Goal: Transaction & Acquisition: Purchase product/service

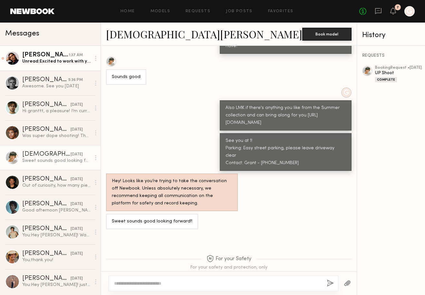
scroll to position [358, 0]
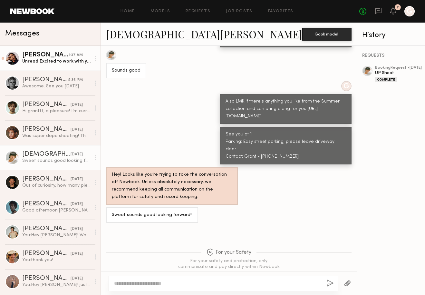
click at [60, 57] on div "[PERSON_NAME]" at bounding box center [45, 55] width 46 height 6
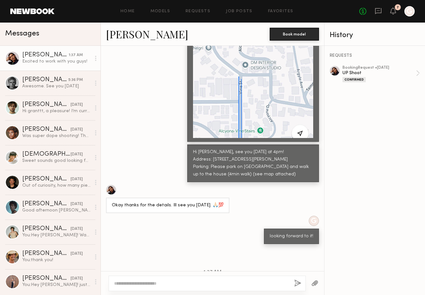
scroll to position [769, 0]
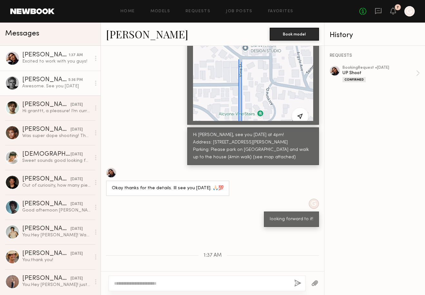
click at [52, 89] on link "[PERSON_NAME] 5:36 PM Awesome. See you [DATE]" at bounding box center [50, 83] width 101 height 25
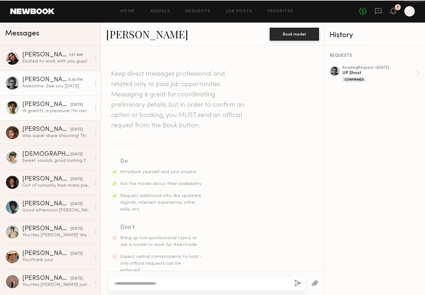
scroll to position [587, 0]
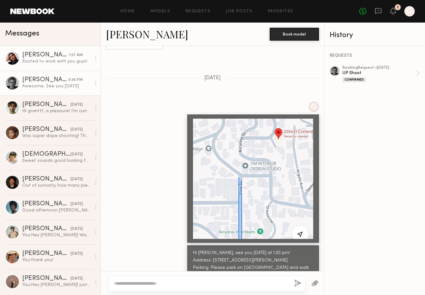
click at [31, 64] on link "[PERSON_NAME] 1:37 AM Excited to work with you guys!" at bounding box center [50, 58] width 101 height 25
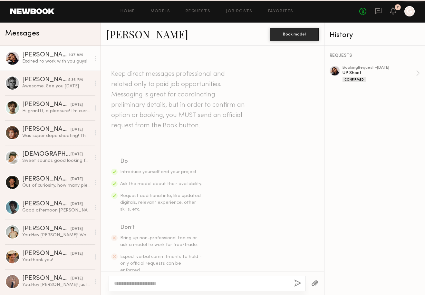
scroll to position [769, 0]
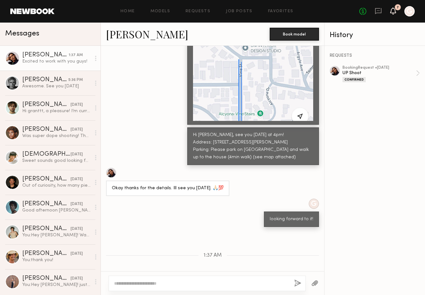
click at [395, 13] on icon at bounding box center [394, 10] width 6 height 7
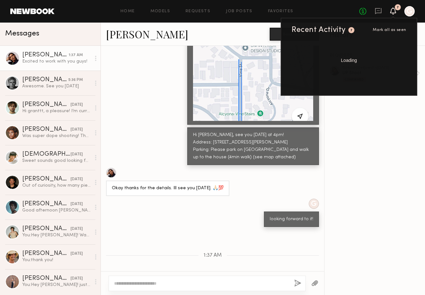
click at [395, 13] on icon at bounding box center [394, 10] width 6 height 7
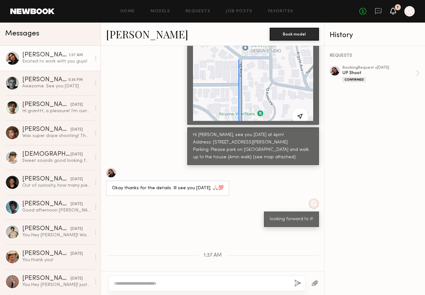
click at [392, 14] on icon at bounding box center [394, 10] width 6 height 7
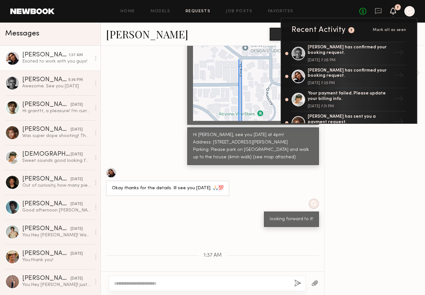
click at [196, 13] on link "Requests" at bounding box center [198, 11] width 25 height 4
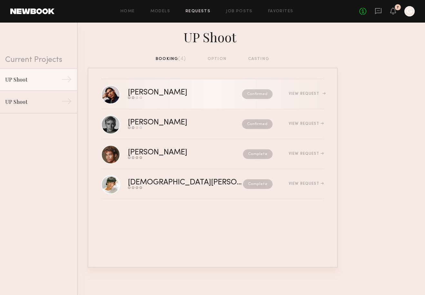
click at [207, 100] on link "[PERSON_NAME] Send request Model response Review hours worked Pay model Confirm…" at bounding box center [212, 94] width 223 height 30
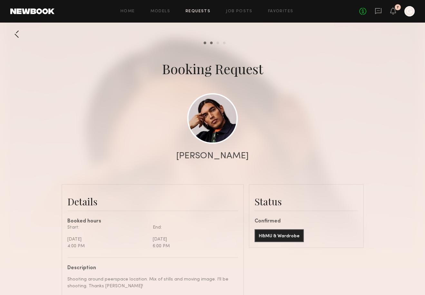
click at [14, 34] on div at bounding box center [16, 34] width 13 height 13
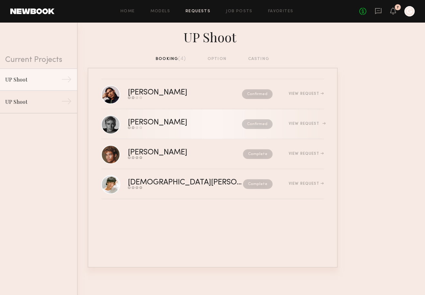
click at [144, 133] on link "[PERSON_NAME] Send request Model response Review hours worked Pay model Confirm…" at bounding box center [212, 124] width 223 height 30
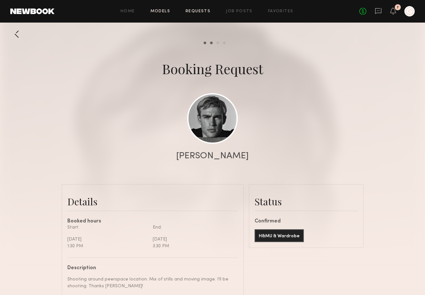
click at [168, 12] on link "Models" at bounding box center [161, 11] width 20 height 4
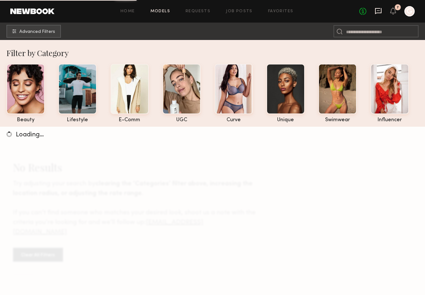
click at [380, 12] on icon at bounding box center [378, 11] width 6 height 6
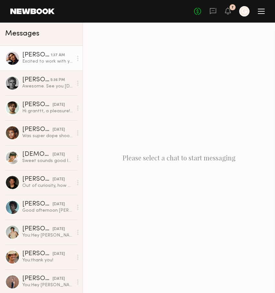
click at [40, 58] on div "[PERSON_NAME]" at bounding box center [36, 55] width 28 height 6
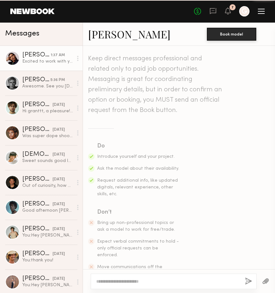
scroll to position [740, 0]
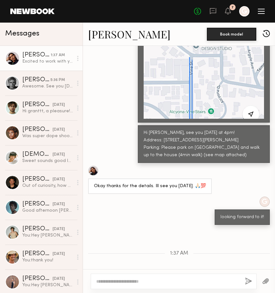
click at [107, 34] on link "[PERSON_NAME]" at bounding box center [129, 34] width 82 height 14
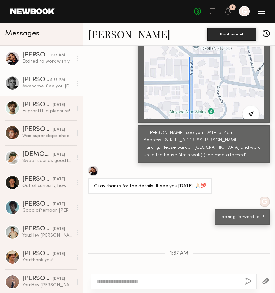
click at [52, 78] on div "5:36 PM" at bounding box center [57, 80] width 15 height 6
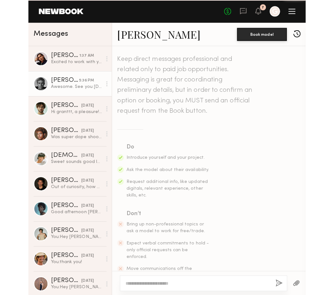
scroll to position [558, 0]
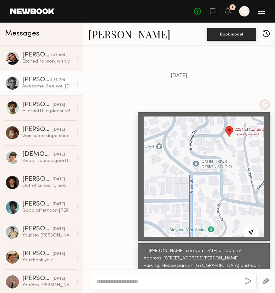
click at [122, 33] on link "[PERSON_NAME]" at bounding box center [129, 34] width 82 height 14
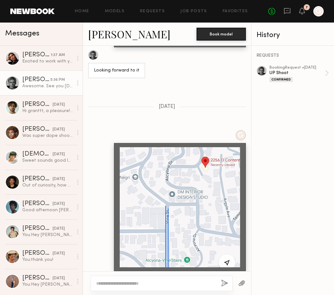
scroll to position [587, 0]
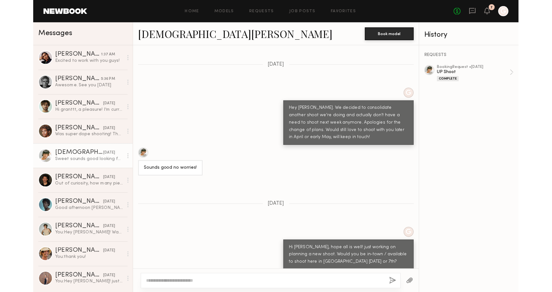
scroll to position [1412, 0]
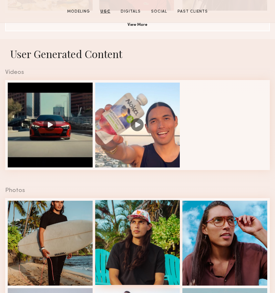
scroll to position [529, 0]
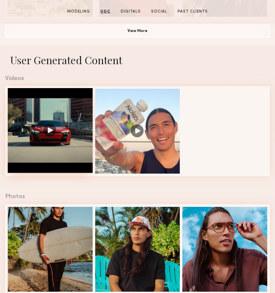
click at [71, 136] on div at bounding box center [50, 130] width 85 height 85
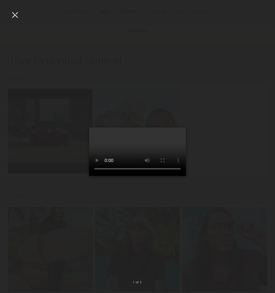
click at [19, 14] on div at bounding box center [15, 15] width 10 height 10
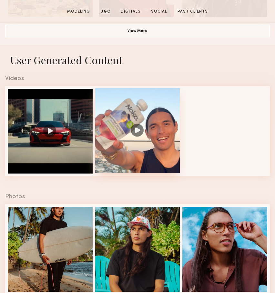
click at [145, 143] on div at bounding box center [137, 130] width 85 height 85
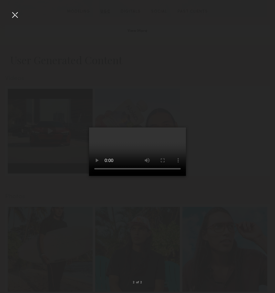
click at [14, 18] on div at bounding box center [15, 15] width 10 height 10
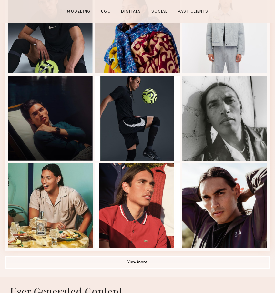
scroll to position [299, 0]
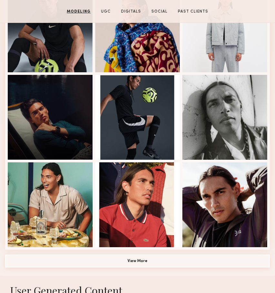
click at [141, 262] on button "View More" at bounding box center [137, 260] width 264 height 13
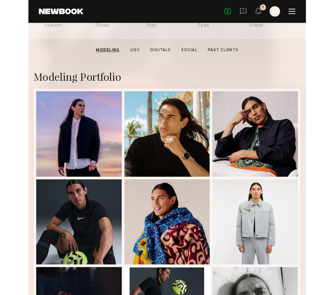
scroll to position [0, 0]
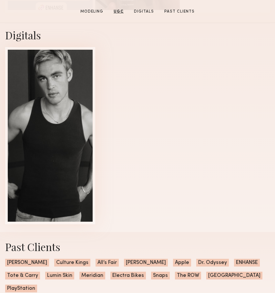
scroll to position [819, 0]
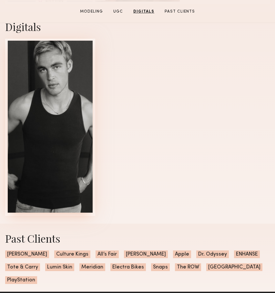
click at [84, 133] on div at bounding box center [50, 127] width 85 height 172
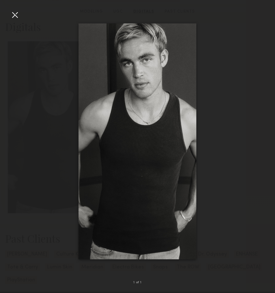
click at [234, 132] on div at bounding box center [137, 141] width 275 height 262
click at [17, 15] on div at bounding box center [15, 15] width 10 height 10
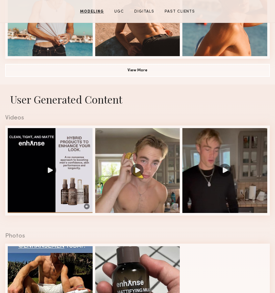
scroll to position [490, 0]
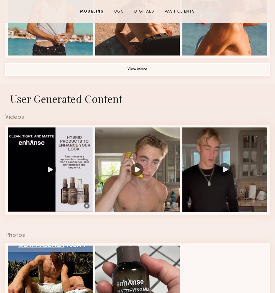
click at [134, 68] on button "View More" at bounding box center [137, 69] width 264 height 13
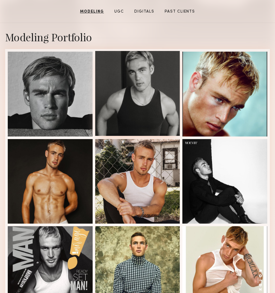
scroll to position [0, 0]
